Goal: Transaction & Acquisition: Purchase product/service

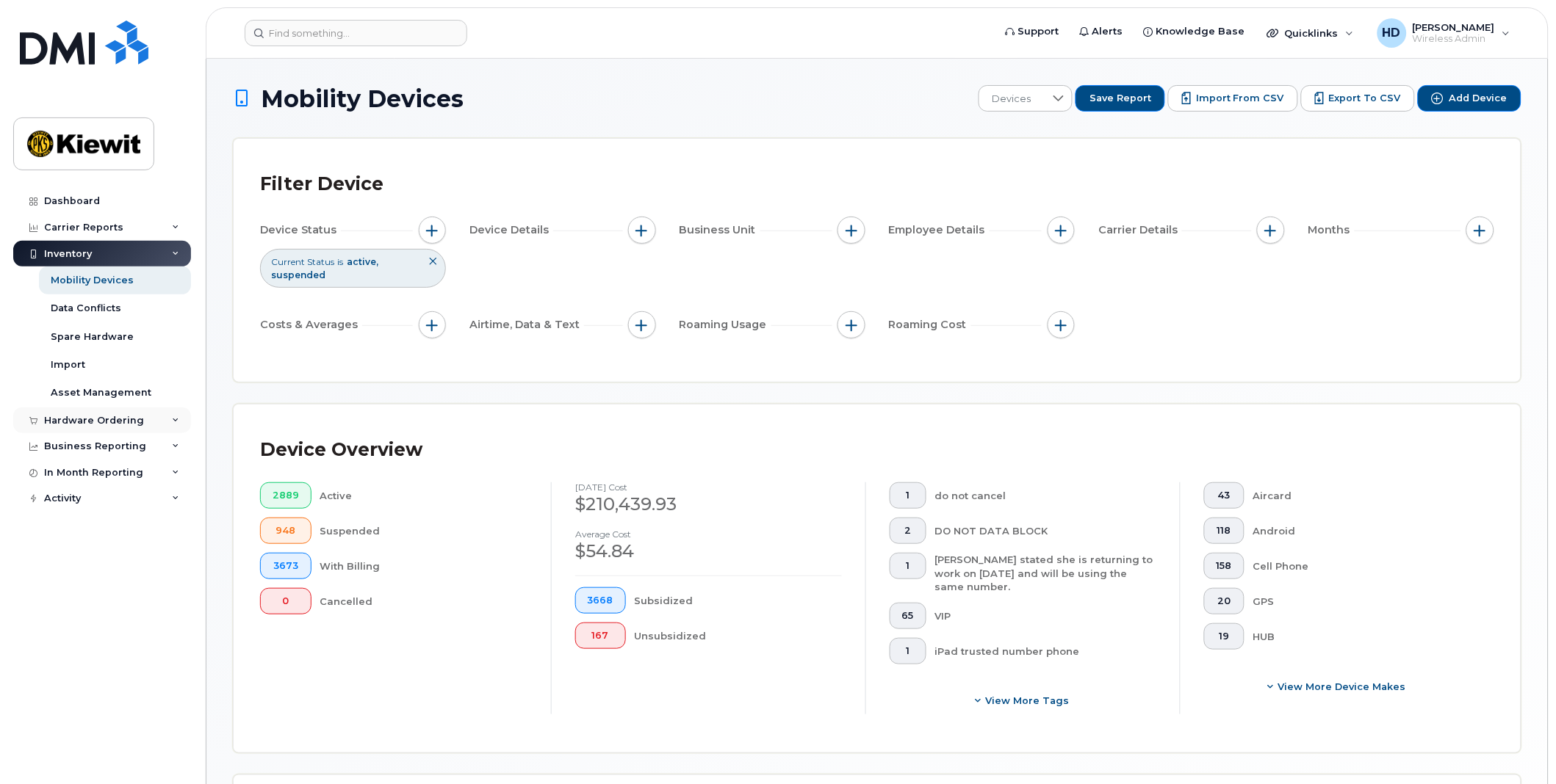
click at [177, 421] on icon at bounding box center [175, 421] width 7 height 7
click at [77, 478] on div "Orders" at bounding box center [69, 475] width 36 height 13
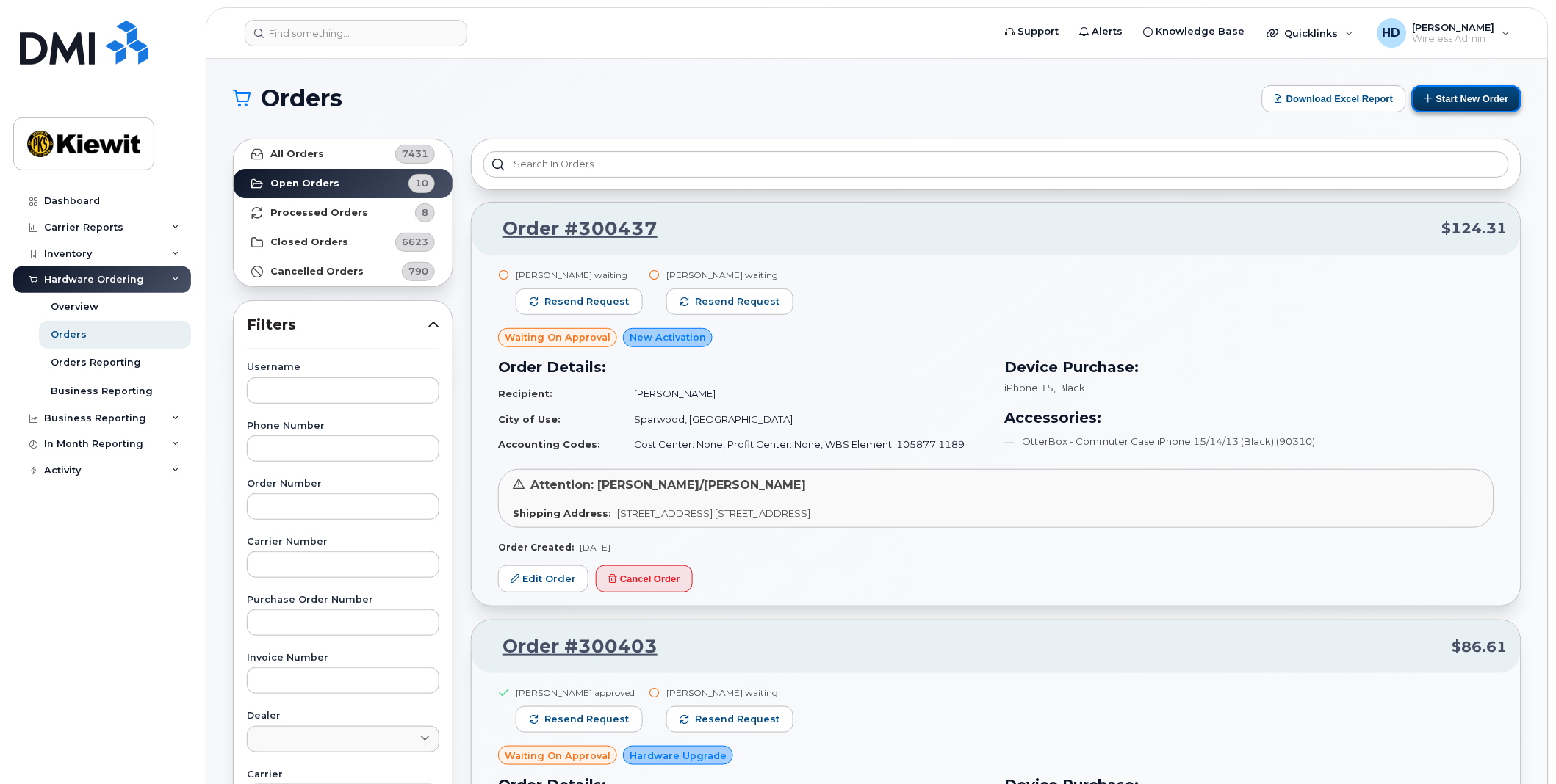
click at [1477, 97] on button "Start New Order" at bounding box center [1467, 99] width 109 height 27
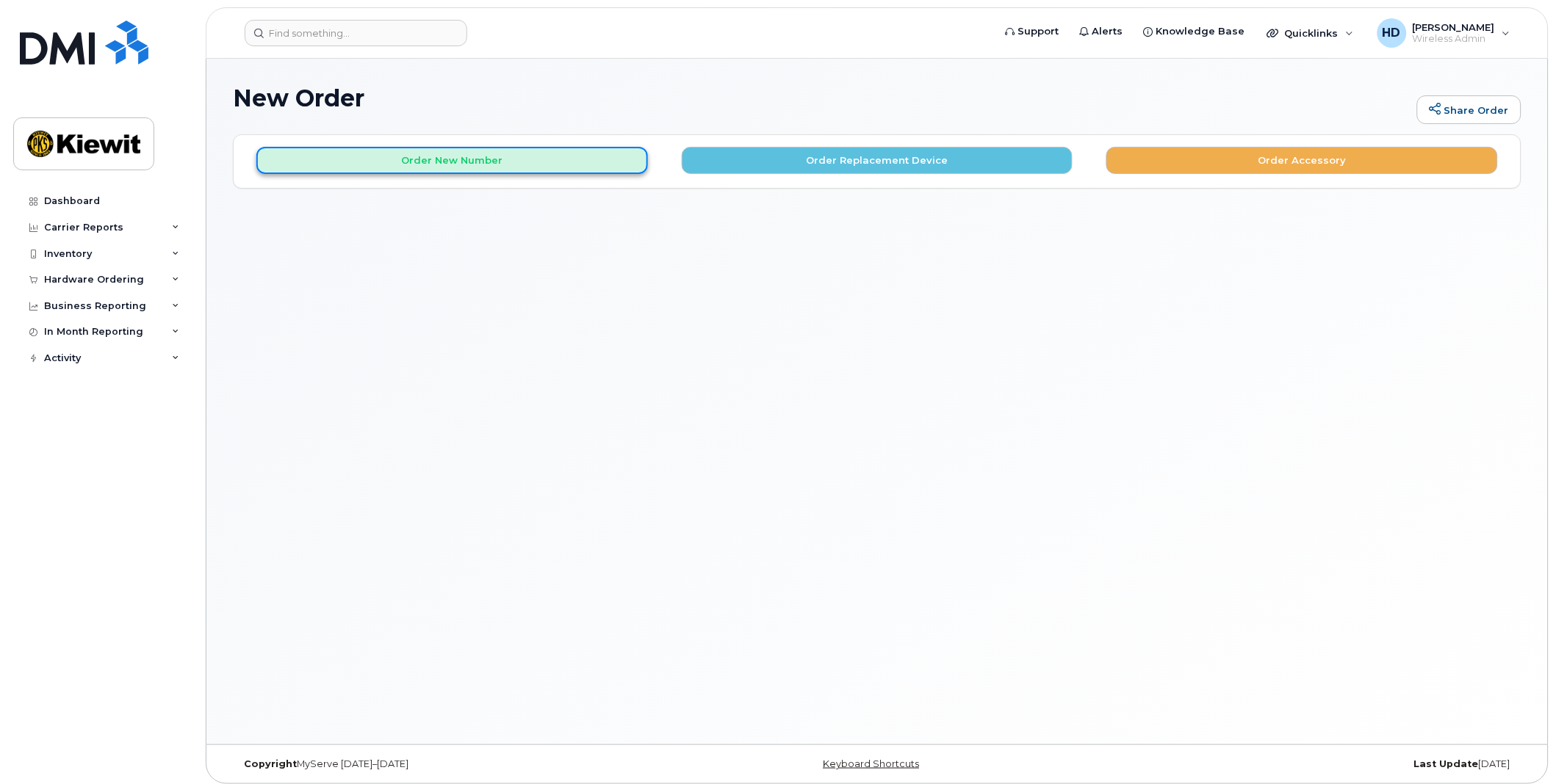
click at [480, 159] on button "Order New Number" at bounding box center [452, 160] width 392 height 27
